Goal: Transaction & Acquisition: Download file/media

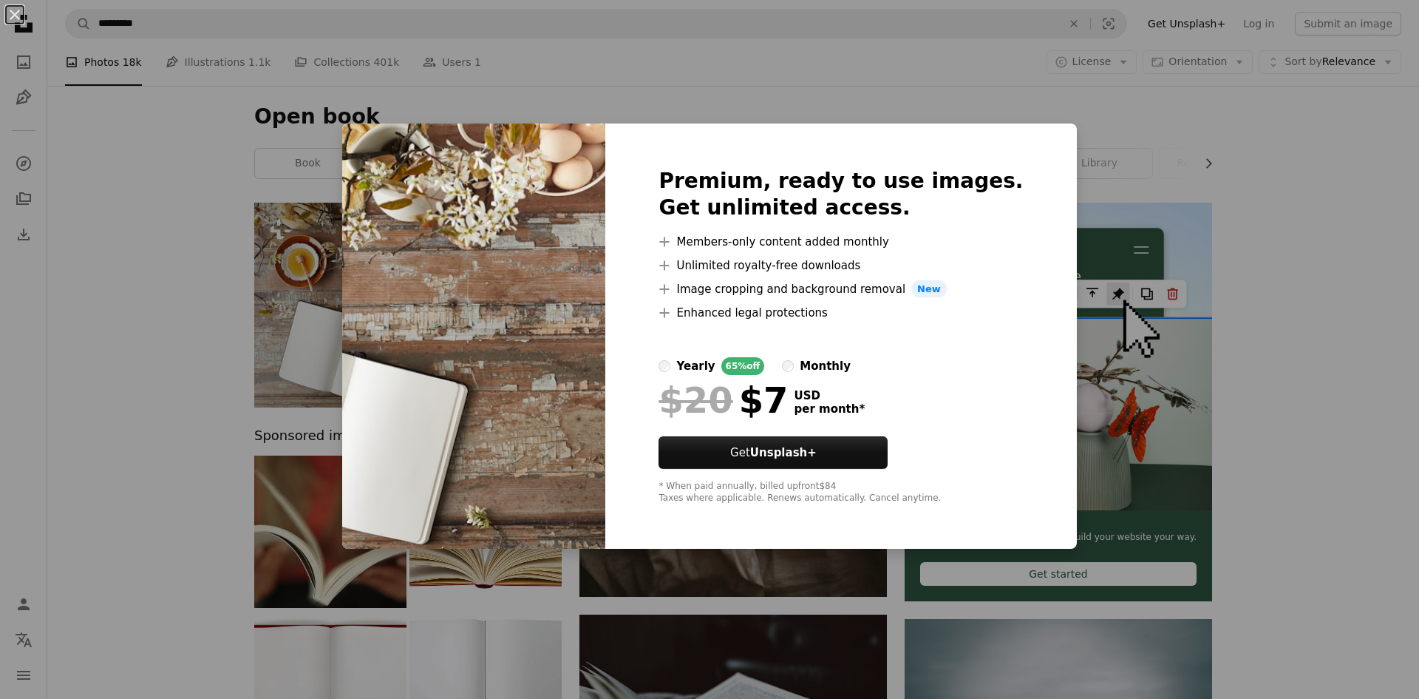
click at [376, 412] on img at bounding box center [473, 336] width 263 height 426
click at [291, 488] on div "An X shape Premium, ready to use images. Get unlimited access. A plus sign Memb…" at bounding box center [709, 349] width 1419 height 699
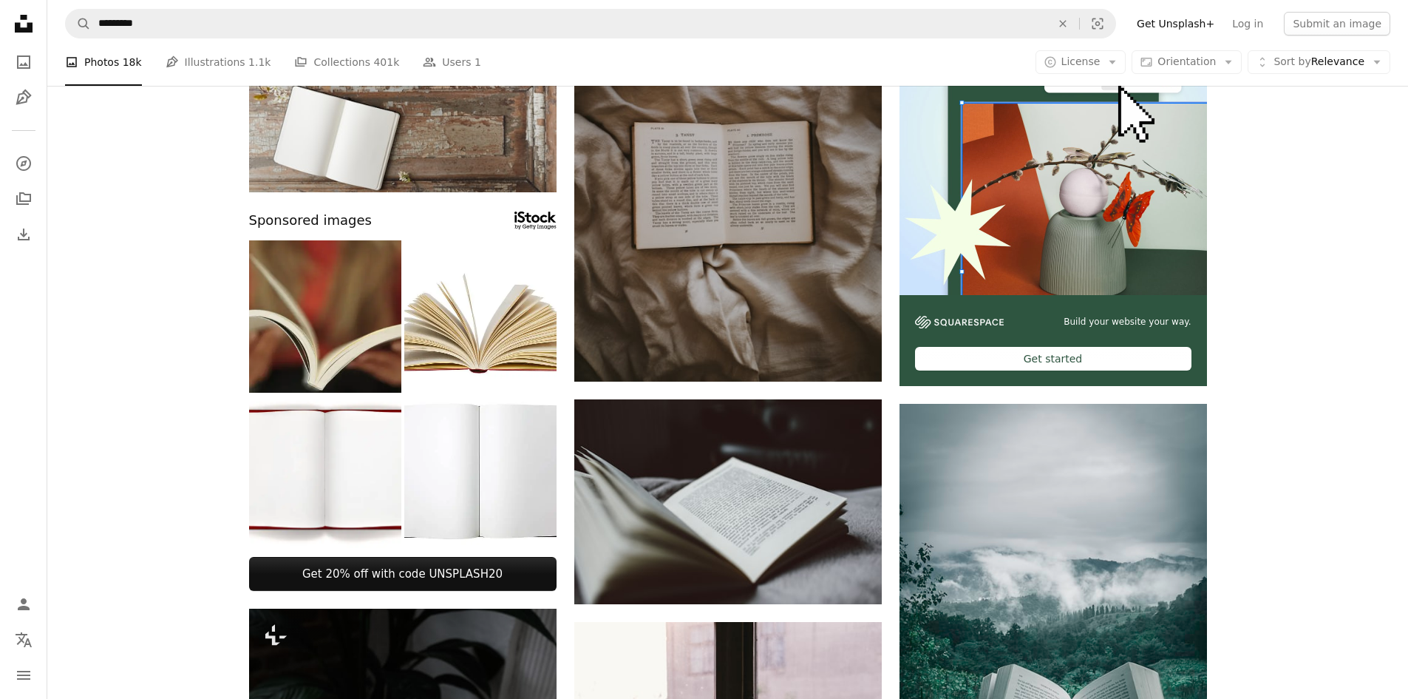
scroll to position [222, 0]
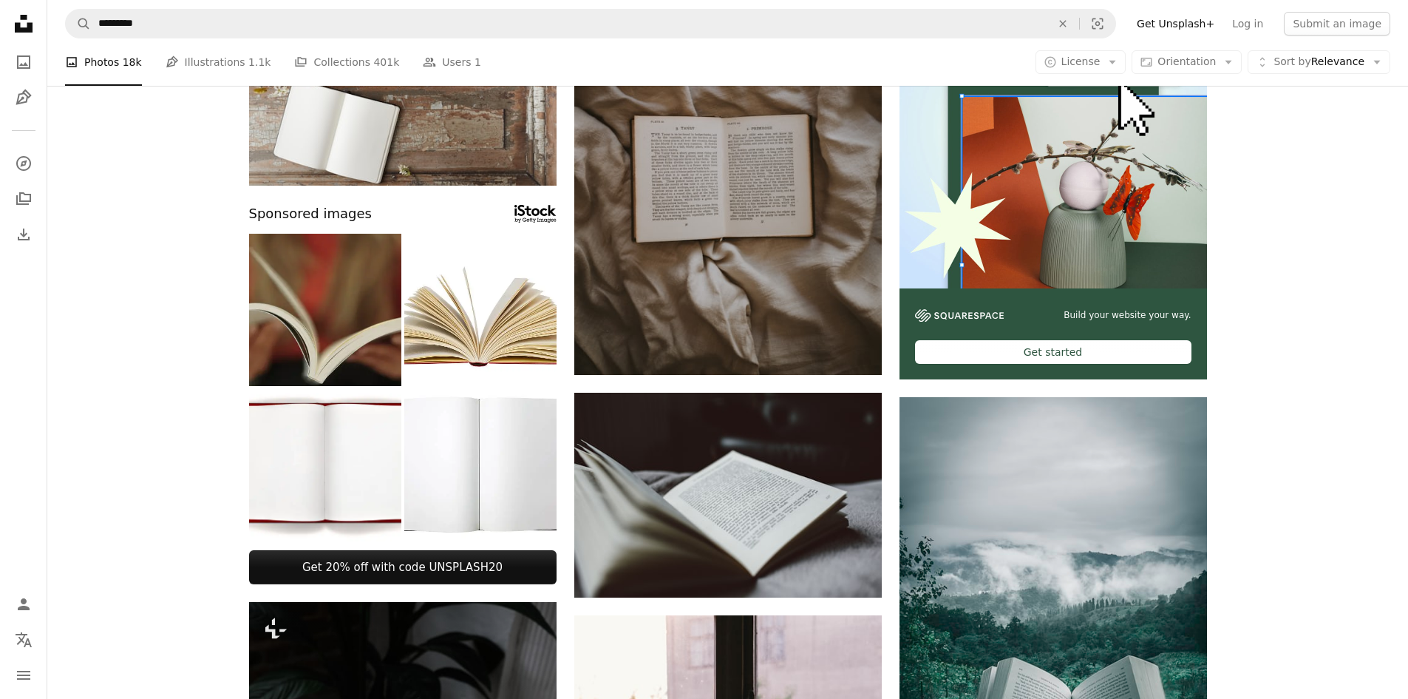
click at [367, 336] on img at bounding box center [325, 310] width 152 height 152
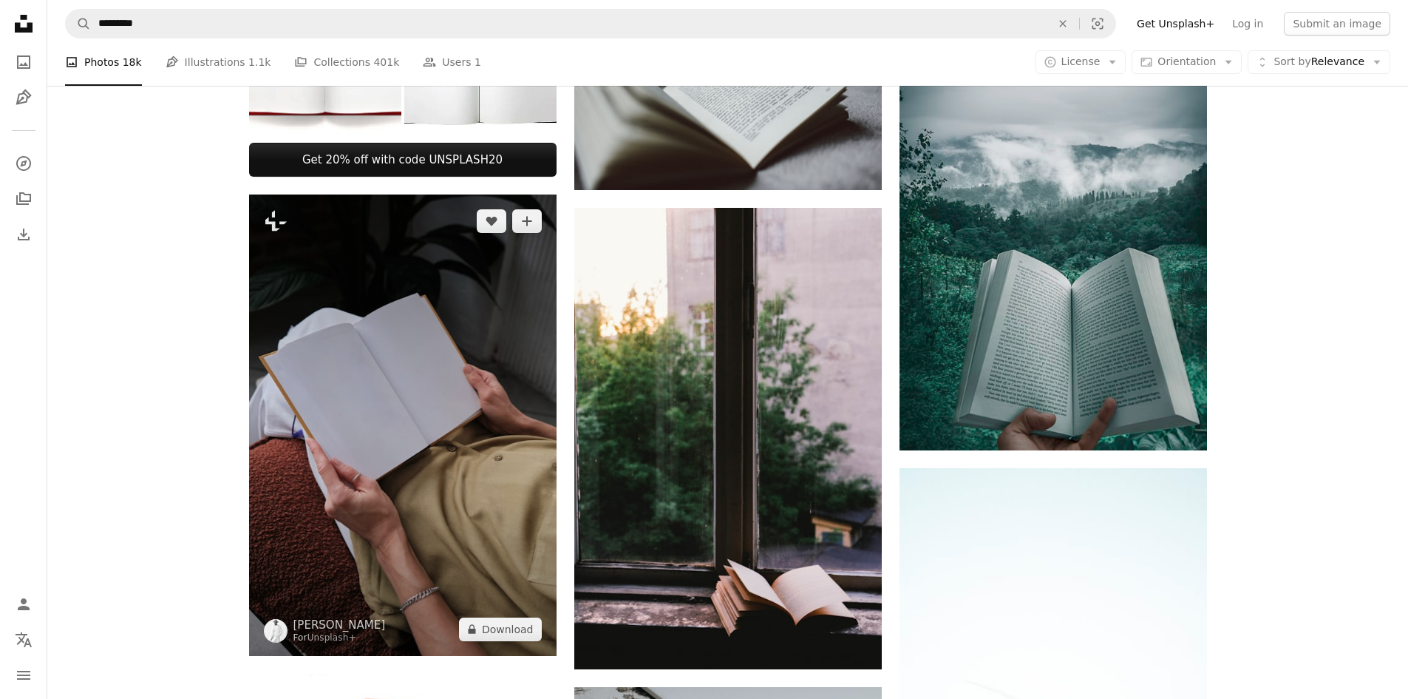
scroll to position [665, 0]
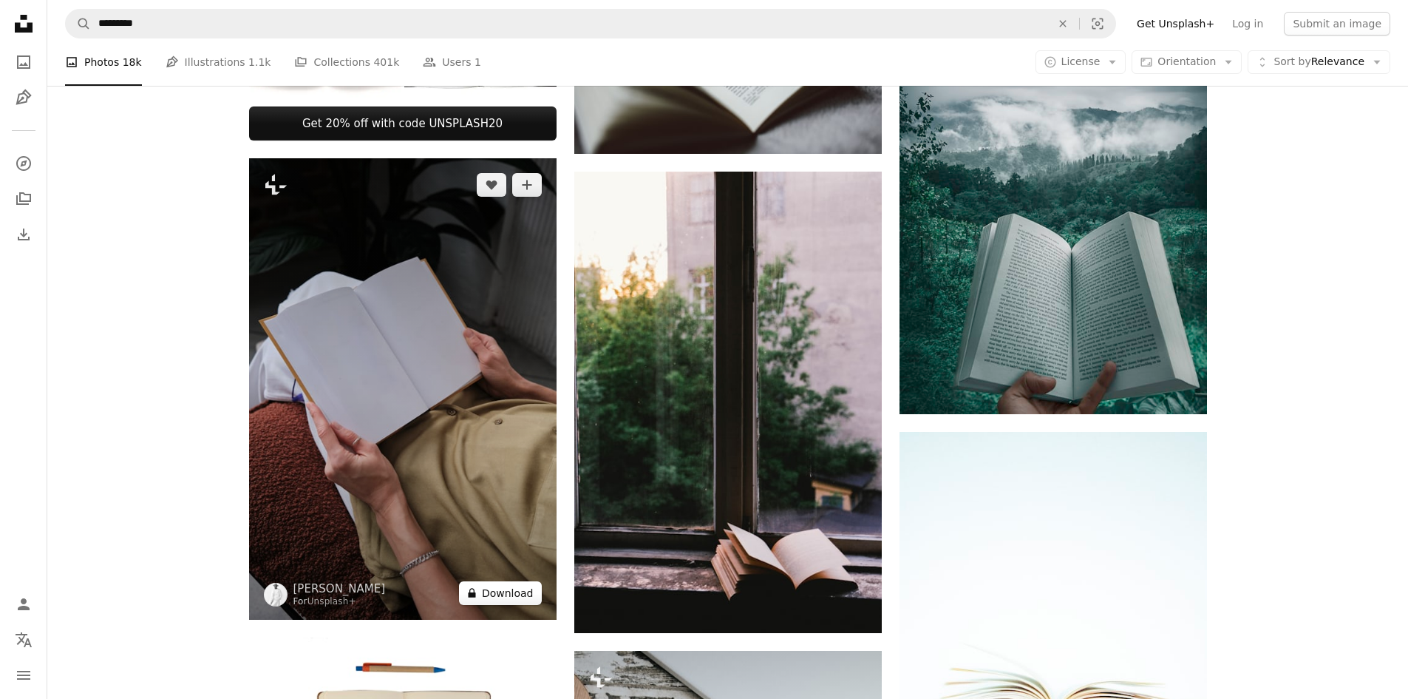
click at [509, 597] on button "A lock Download" at bounding box center [500, 593] width 83 height 24
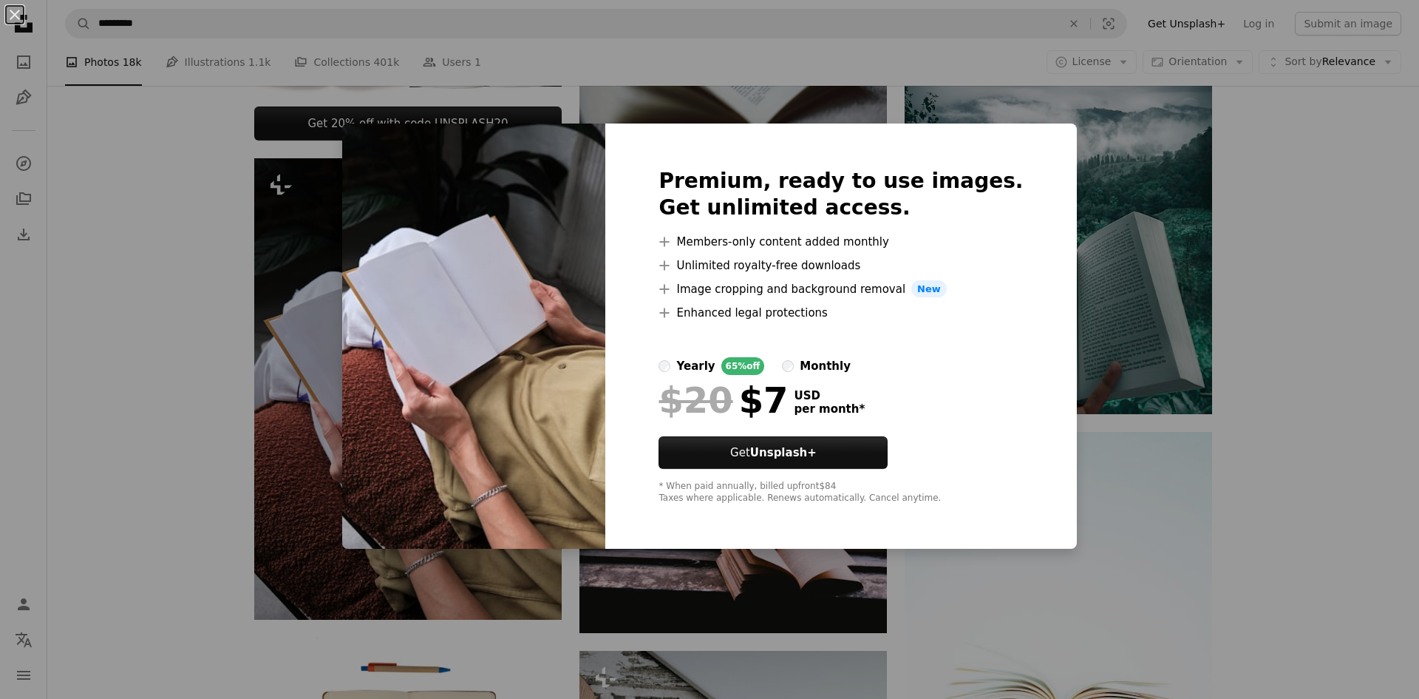
click at [219, 435] on div "An X shape Premium, ready to use images. Get unlimited access. A plus sign Memb…" at bounding box center [709, 349] width 1419 height 699
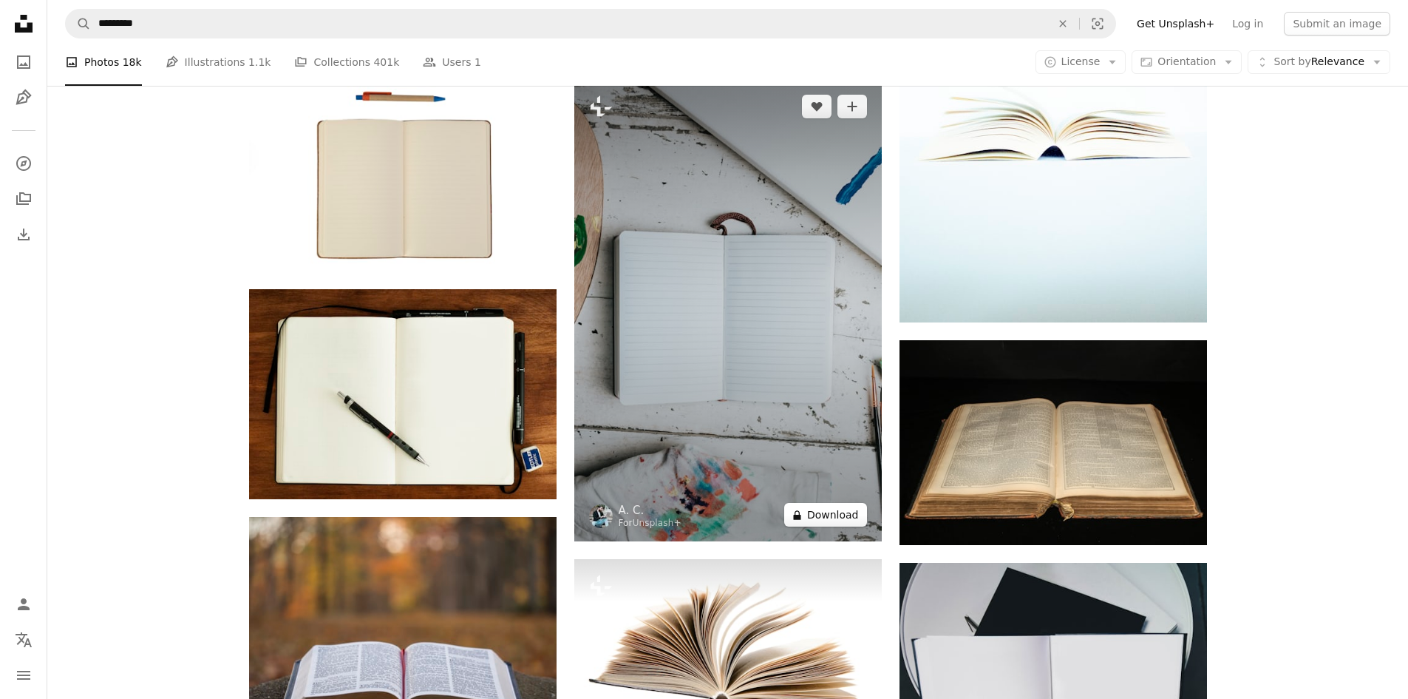
scroll to position [1257, 0]
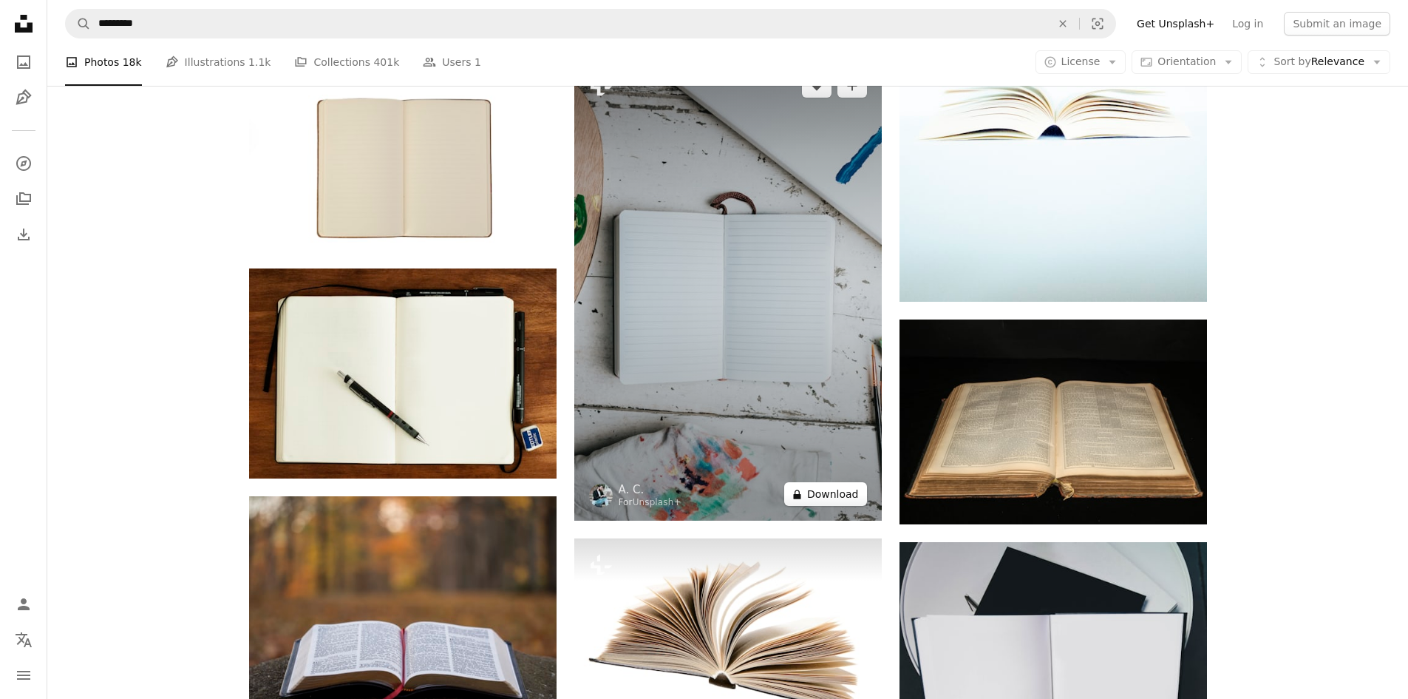
click at [838, 494] on button "A lock Download" at bounding box center [825, 494] width 83 height 24
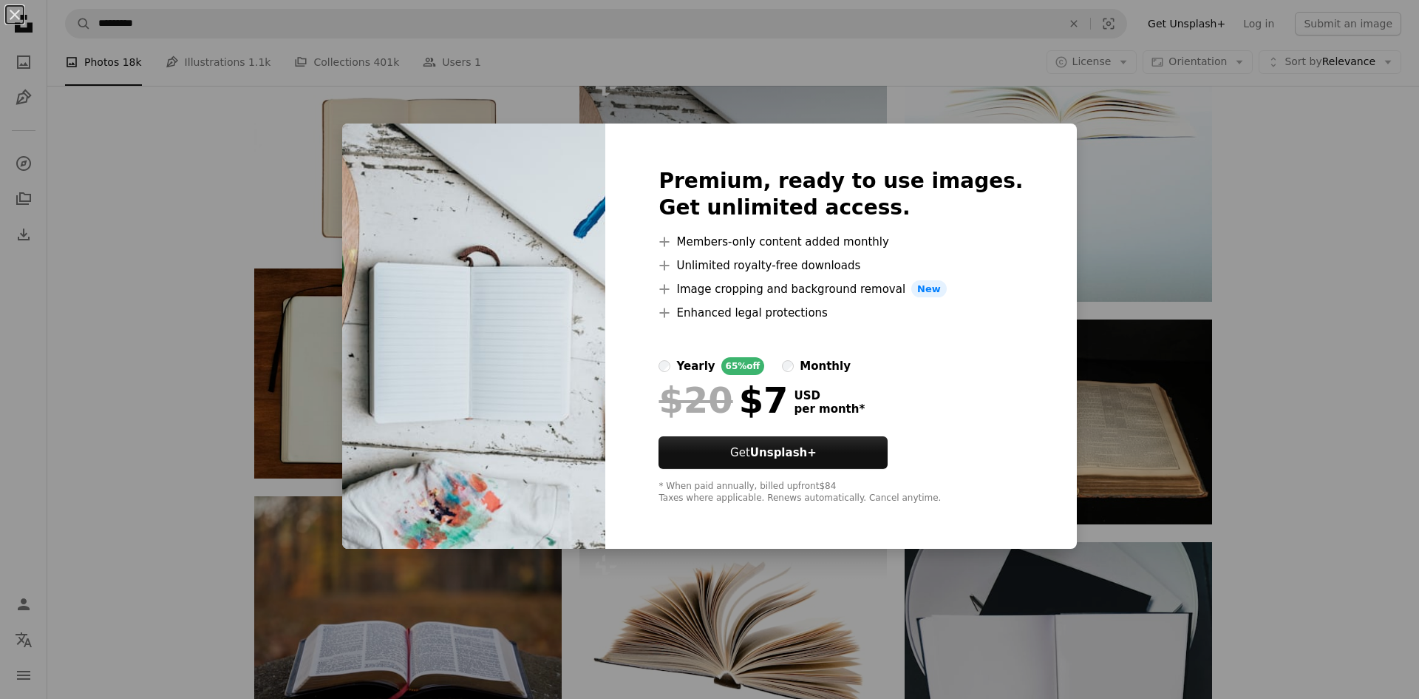
click at [1022, 149] on div "Premium, ready to use images. Get unlimited access. A plus sign Members-only co…" at bounding box center [840, 336] width 471 height 426
click at [228, 353] on div "An X shape Premium, ready to use images. Get unlimited access. A plus sign Memb…" at bounding box center [709, 349] width 1419 height 699
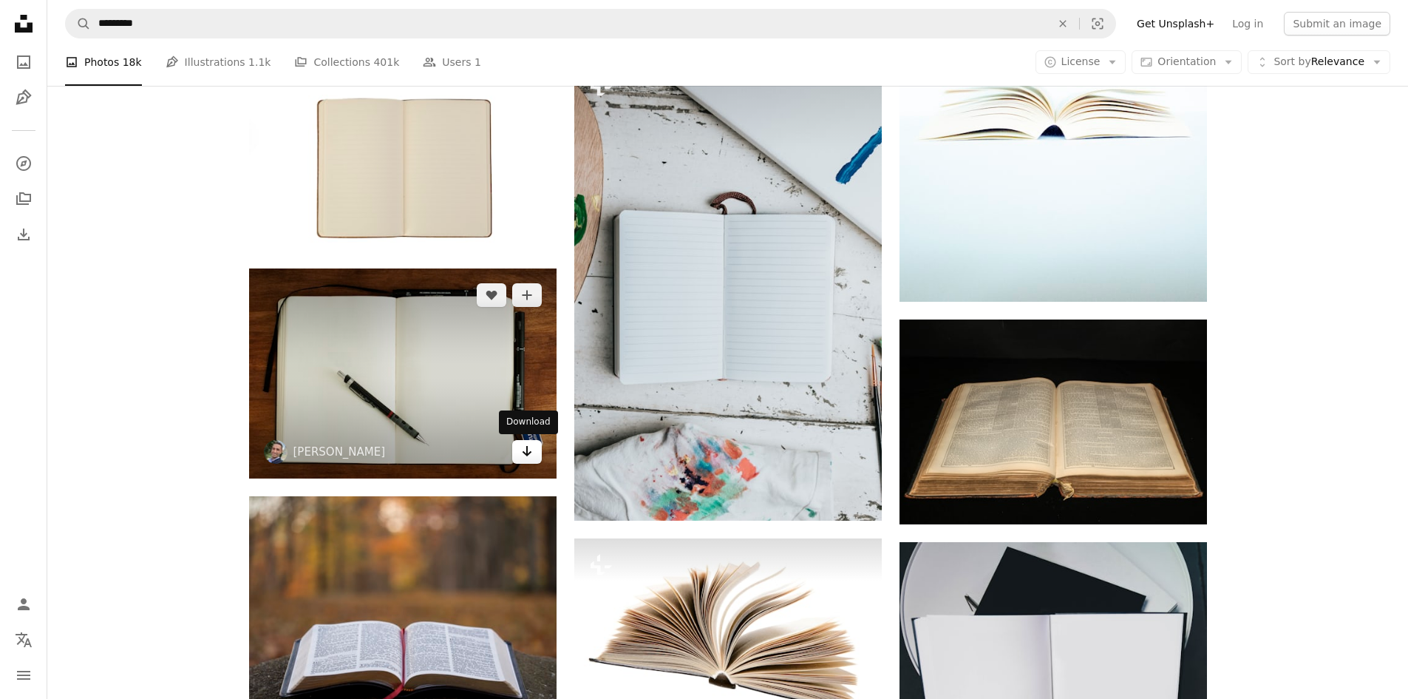
click at [532, 453] on icon "Arrow pointing down" at bounding box center [527, 451] width 12 height 18
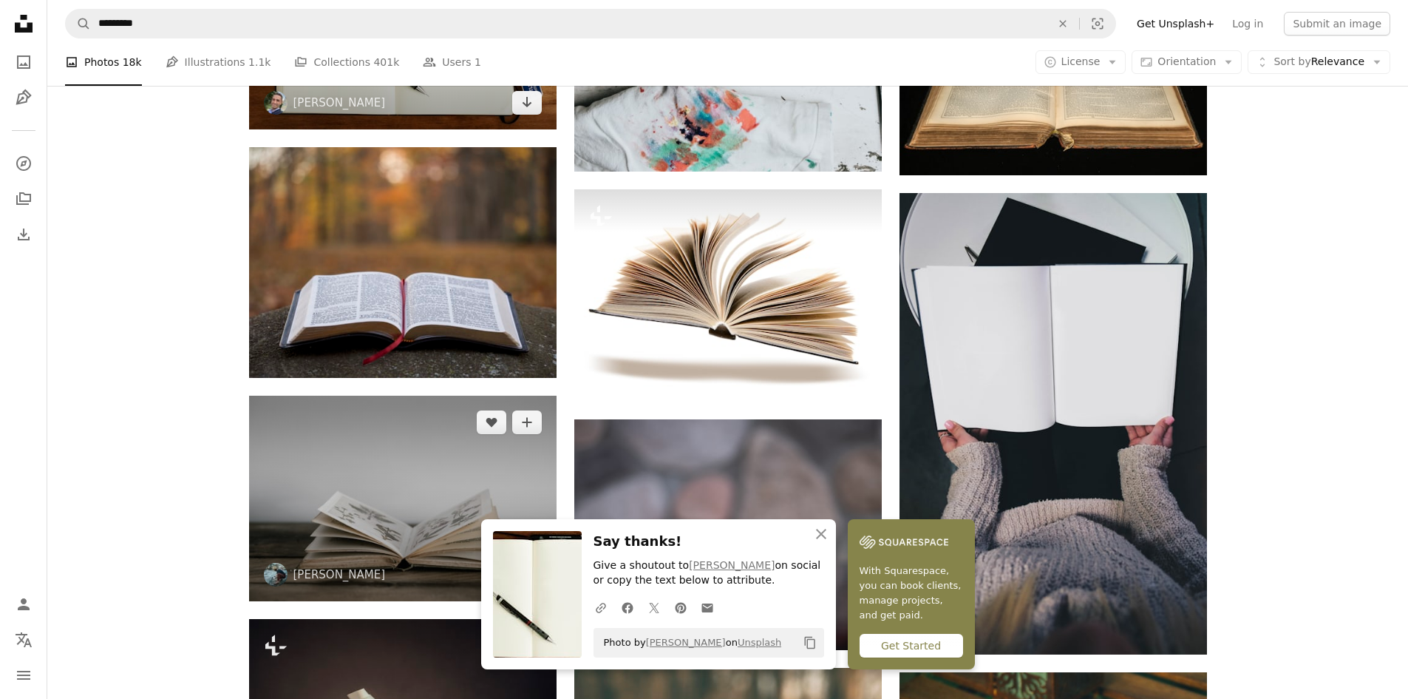
scroll to position [1848, 0]
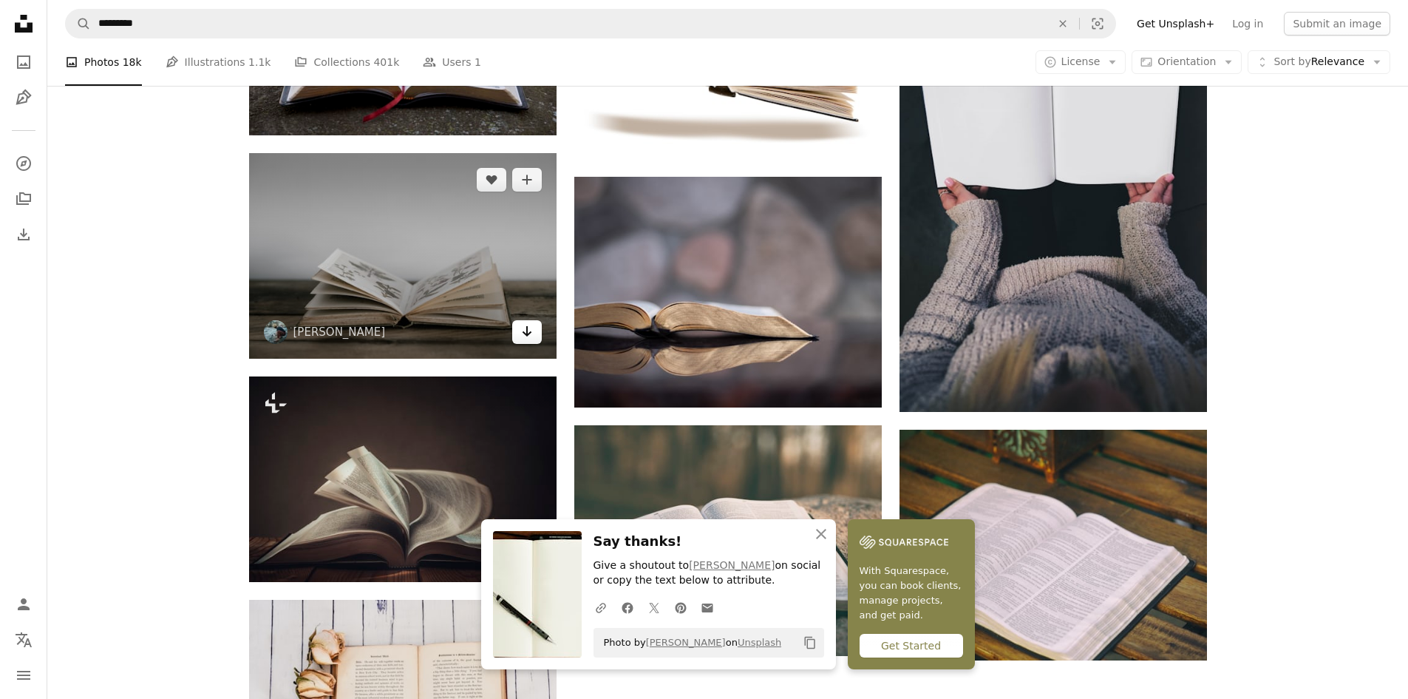
click at [527, 331] on icon "Download" at bounding box center [527, 331] width 10 height 10
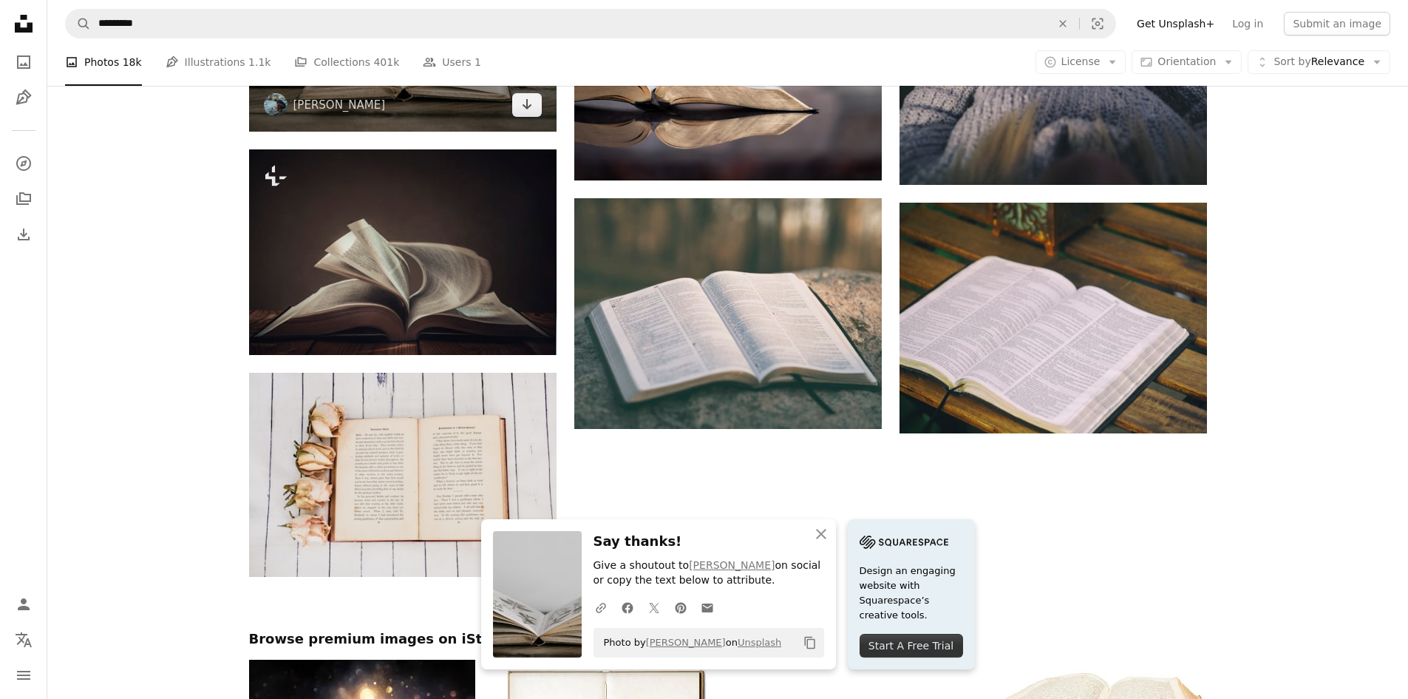
scroll to position [2218, 0]
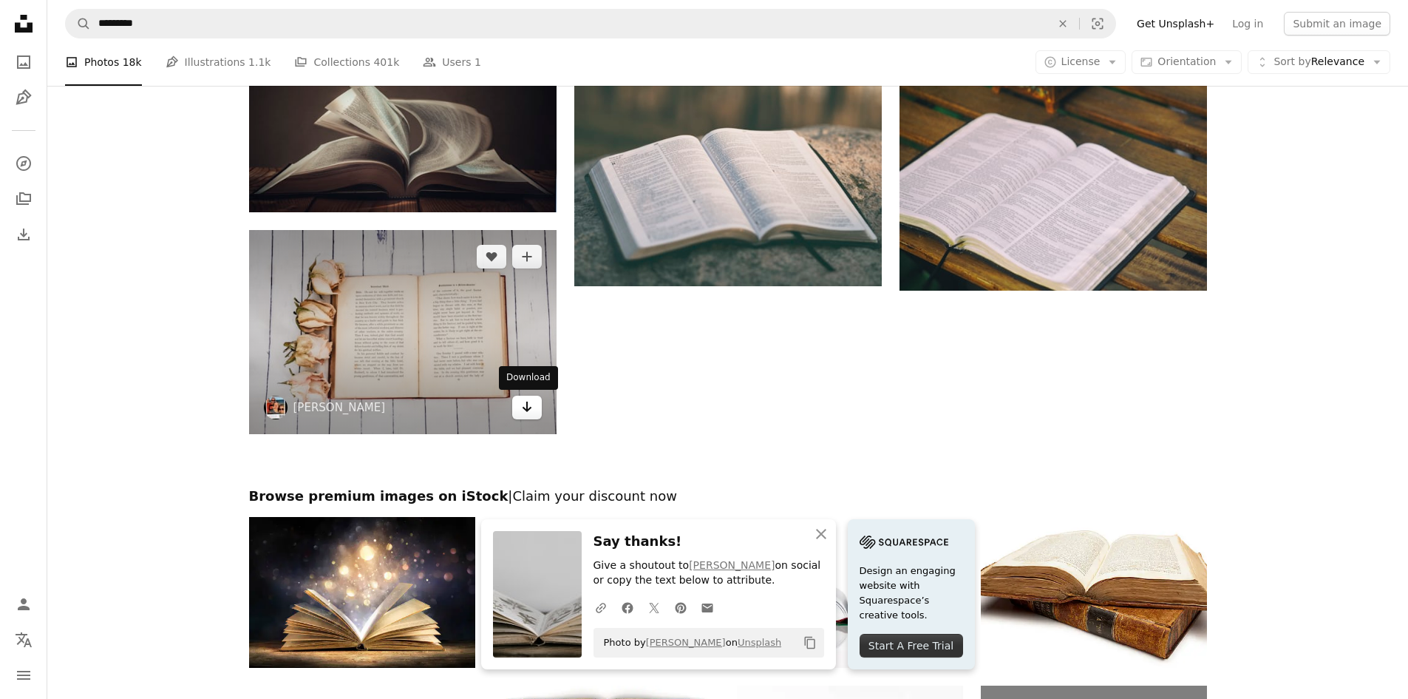
click at [529, 408] on icon "Download" at bounding box center [527, 406] width 10 height 10
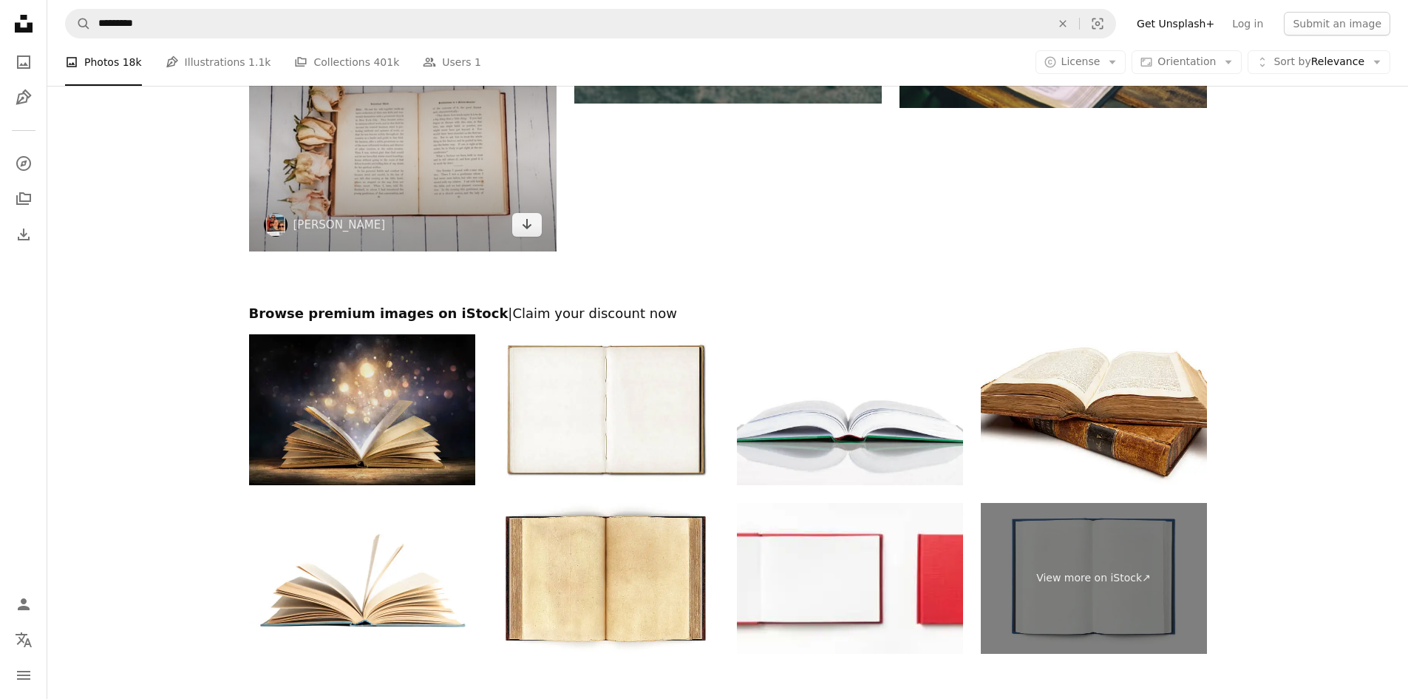
scroll to position [2439, 0]
